Goal: Information Seeking & Learning: Learn about a topic

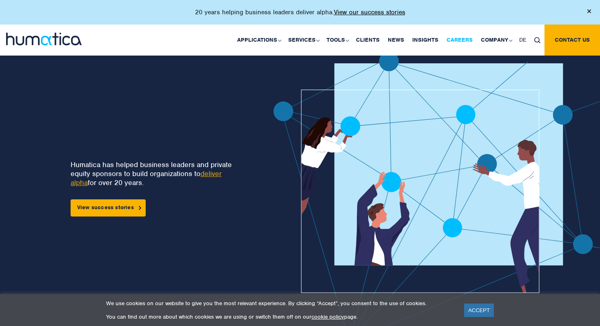
click at [454, 41] on link "Careers" at bounding box center [460, 39] width 34 height 31
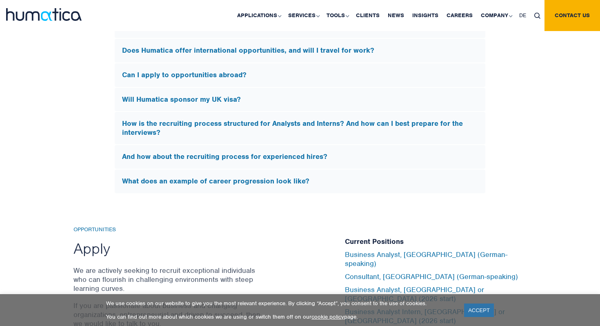
scroll to position [2390, 0]
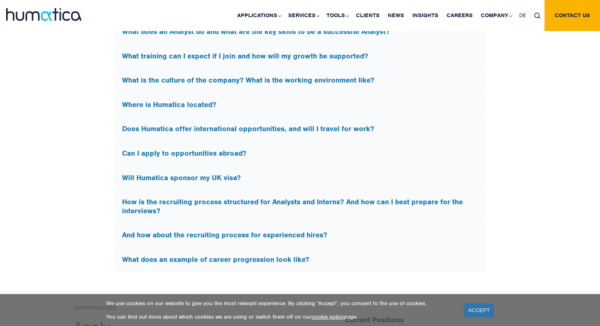
click at [228, 174] on h5 "Will Humatica sponsor my UK visa?" at bounding box center [300, 178] width 356 height 9
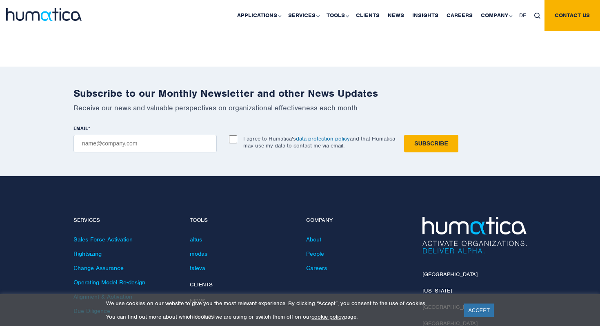
scroll to position [2725, 0]
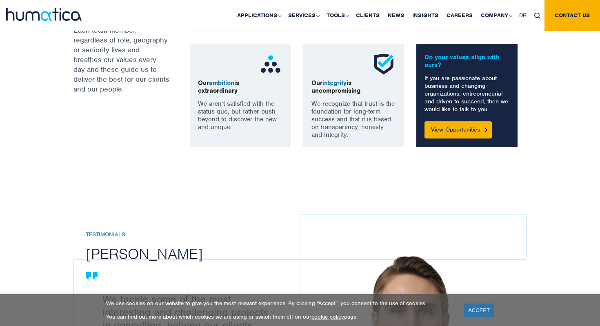
scroll to position [691, 0]
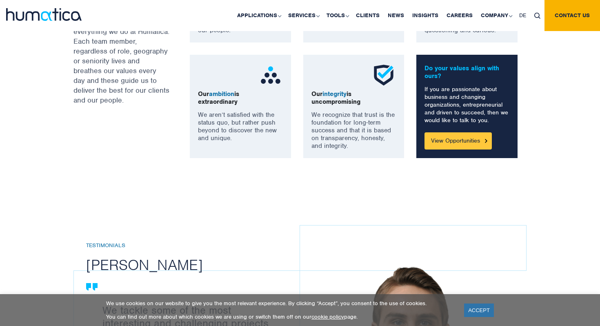
click at [482, 147] on link "View Opportunities" at bounding box center [458, 140] width 67 height 17
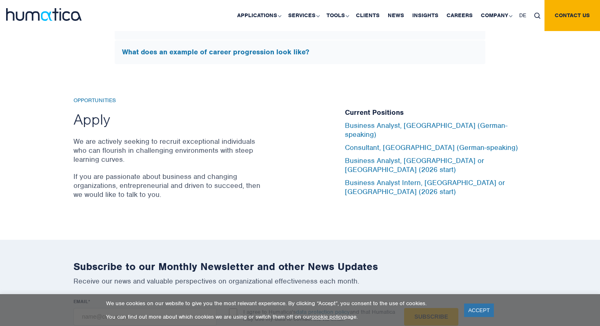
scroll to position [2664, 0]
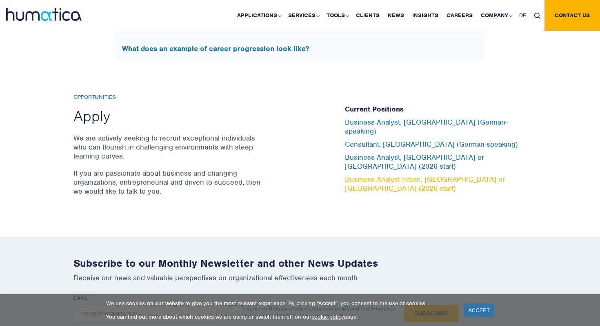
click at [423, 175] on link "Business Analyst Intern, [GEOGRAPHIC_DATA] or [GEOGRAPHIC_DATA] (2026 start)" at bounding box center [425, 184] width 160 height 18
